Goal: Transaction & Acquisition: Obtain resource

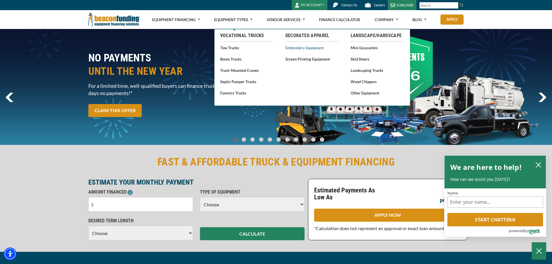
click at [299, 47] on link "Embroidery Equipment" at bounding box center [312, 47] width 54 height 7
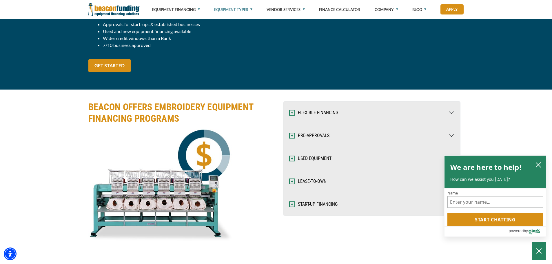
scroll to position [695, 0]
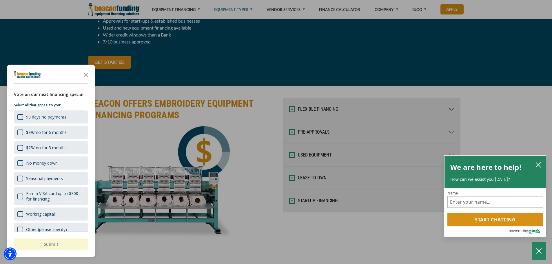
click at [316, 158] on div at bounding box center [276, 132] width 552 height 264
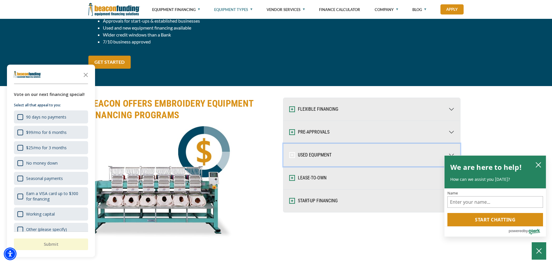
click at [316, 158] on button "USED EQUIPMENT" at bounding box center [371, 155] width 177 height 23
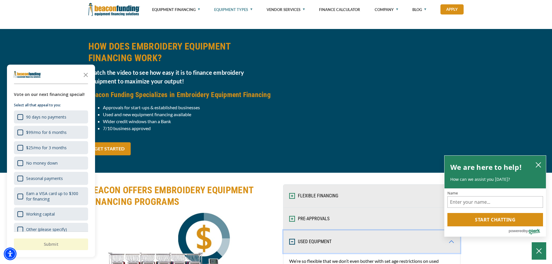
scroll to position [608, 0]
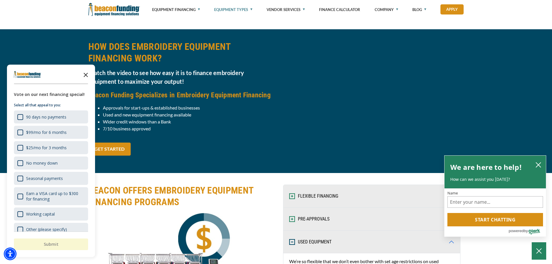
click at [85, 78] on icon "Close the survey" at bounding box center [86, 75] width 12 height 12
